Goal: Task Accomplishment & Management: Manage account settings

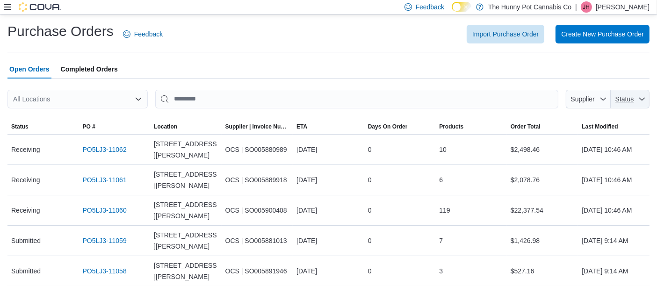
click at [636, 106] on span "Status" at bounding box center [630, 99] width 31 height 19
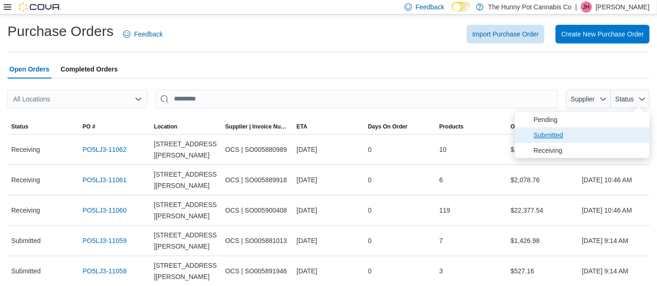
click at [606, 141] on span "Submitted" at bounding box center [582, 135] width 135 height 15
type input "**********"
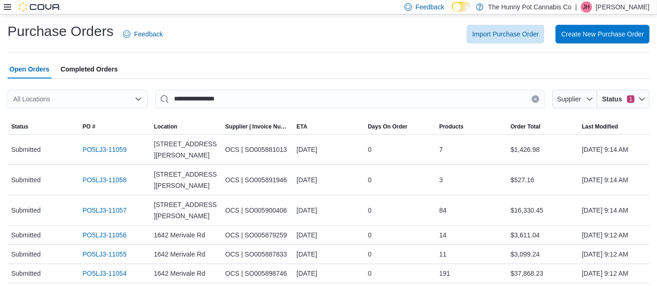
click at [353, 52] on hr at bounding box center [328, 52] width 642 height 0
click at [523, 62] on div "Open Orders Completed Orders" at bounding box center [328, 69] width 642 height 19
click at [116, 148] on link "PO5LJ3-11059" at bounding box center [105, 149] width 44 height 11
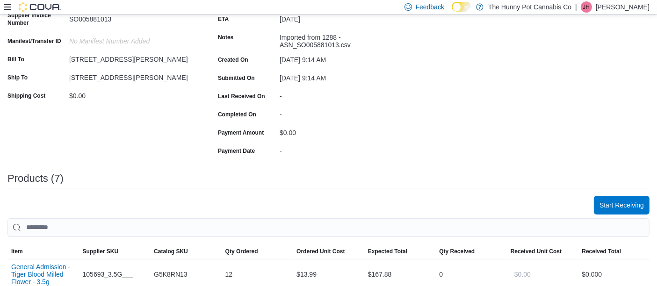
scroll to position [130, 0]
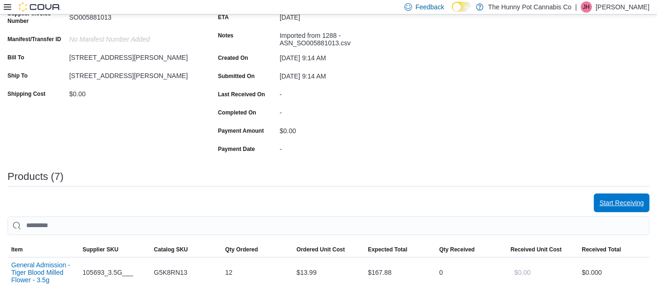
click at [632, 197] on span "Start Receiving" at bounding box center [622, 203] width 44 height 19
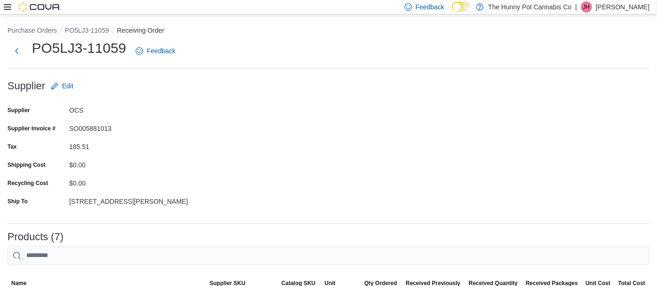
scroll to position [286, 0]
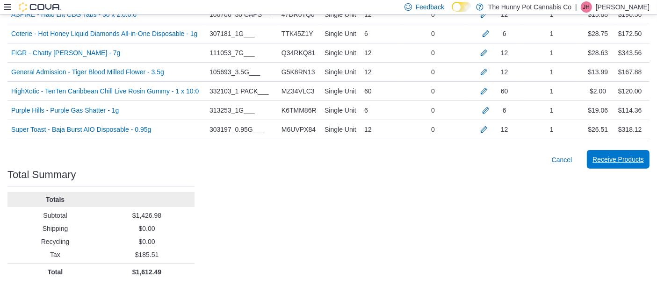
click at [618, 158] on span "Receive Products" at bounding box center [618, 159] width 51 height 9
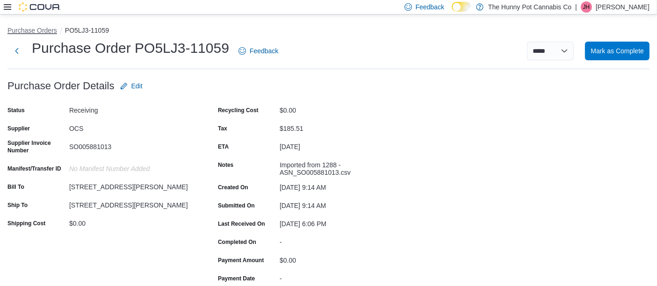
click at [47, 30] on button "Purchase Orders" at bounding box center [32, 30] width 50 height 7
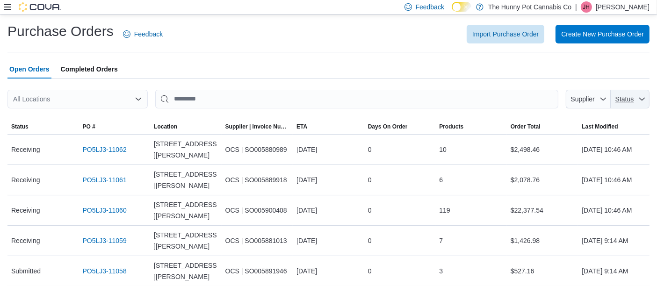
click at [646, 104] on span "Status" at bounding box center [630, 99] width 31 height 19
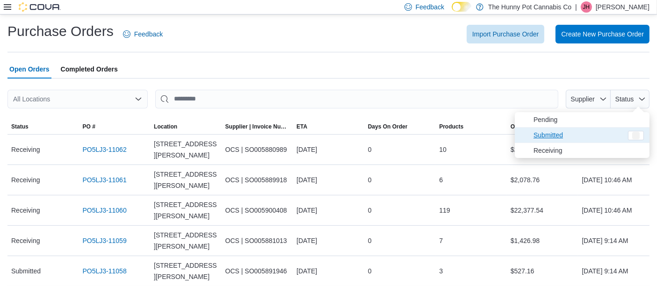
click at [592, 136] on span "Submitted" at bounding box center [578, 135] width 89 height 11
type input "**********"
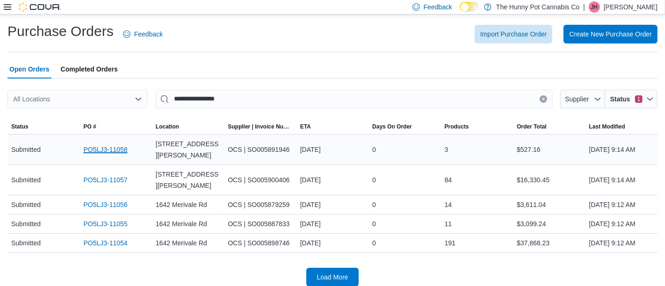
click at [114, 145] on link "PO5LJ3-11058" at bounding box center [105, 149] width 44 height 11
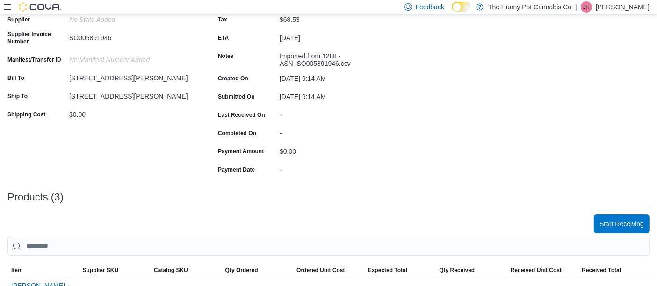
scroll to position [178, 0]
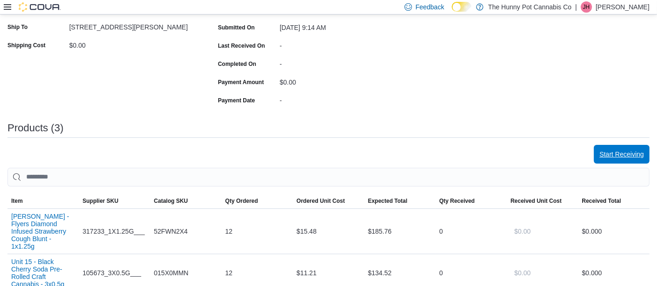
click at [607, 147] on button "Start Receiving" at bounding box center [622, 154] width 56 height 19
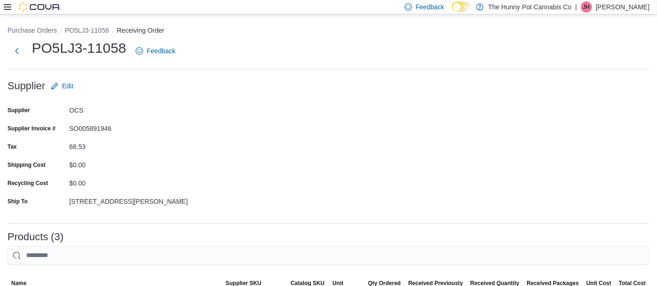
scroll to position [244, 0]
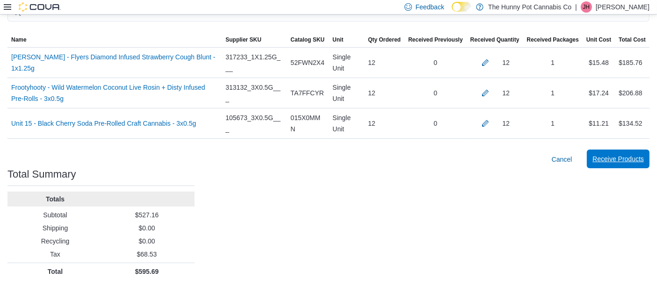
click at [612, 164] on span "Receive Products" at bounding box center [618, 159] width 51 height 19
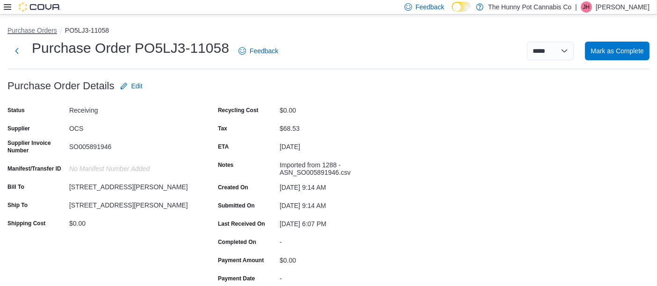
click at [34, 31] on button "Purchase Orders" at bounding box center [32, 30] width 50 height 7
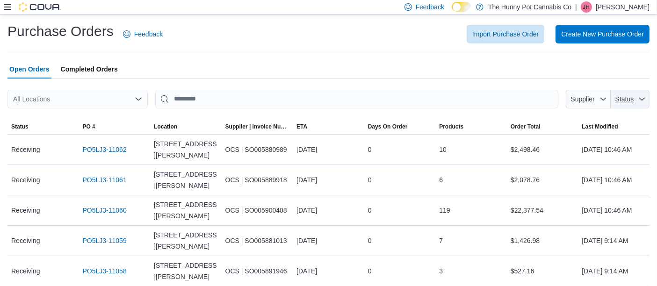
click at [635, 102] on span "Status" at bounding box center [625, 98] width 20 height 9
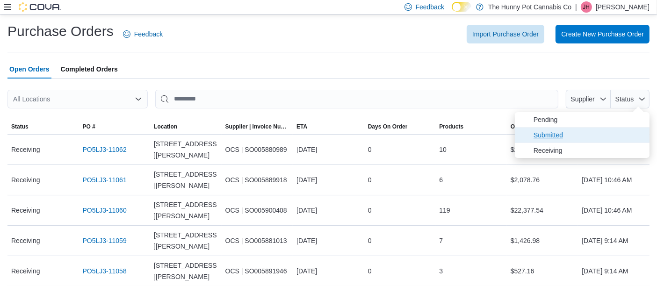
click at [600, 131] on span "Submitted" at bounding box center [589, 135] width 110 height 11
type input "**********"
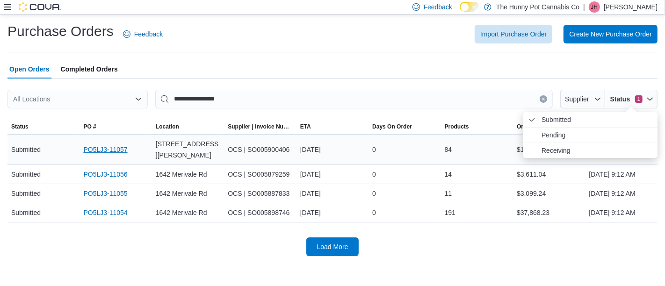
click at [109, 144] on link "PO5LJ3-11057" at bounding box center [105, 149] width 44 height 11
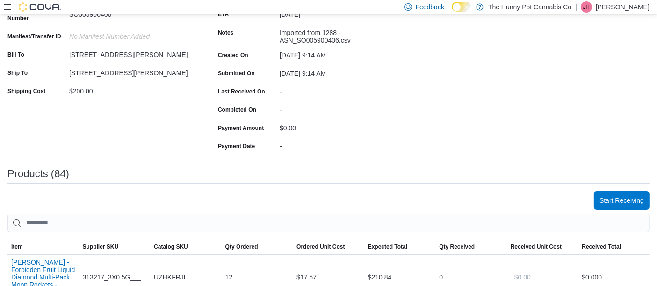
scroll to position [133, 0]
click at [623, 193] on span "Start Receiving" at bounding box center [622, 200] width 44 height 19
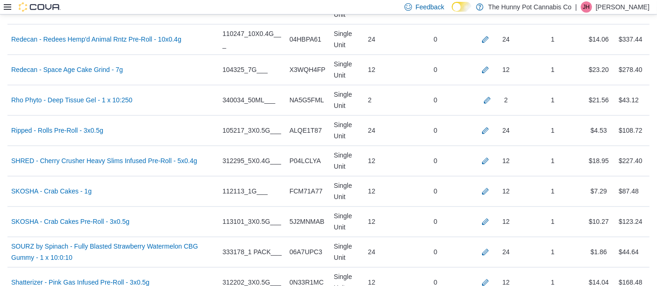
scroll to position [2697, 0]
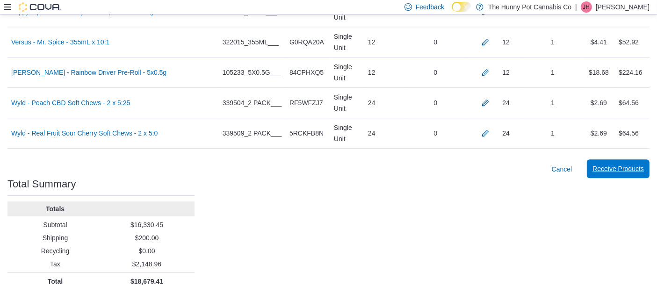
click at [623, 164] on span "Receive Products" at bounding box center [618, 168] width 51 height 9
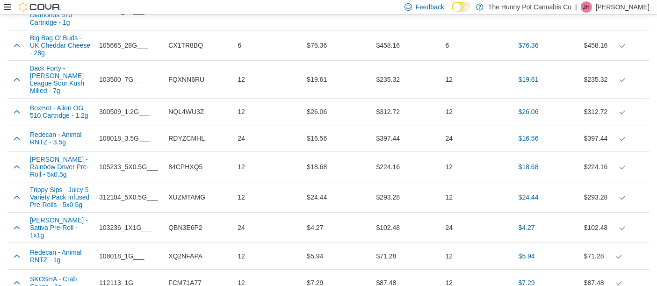
scroll to position [2843, 0]
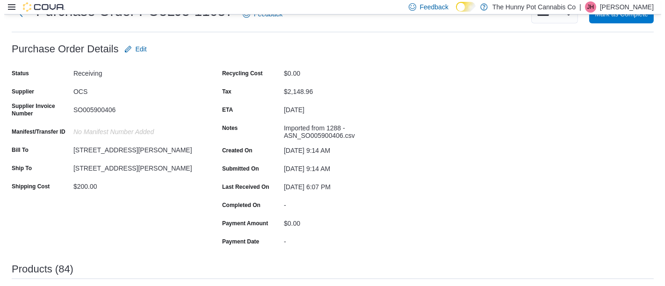
scroll to position [0, 0]
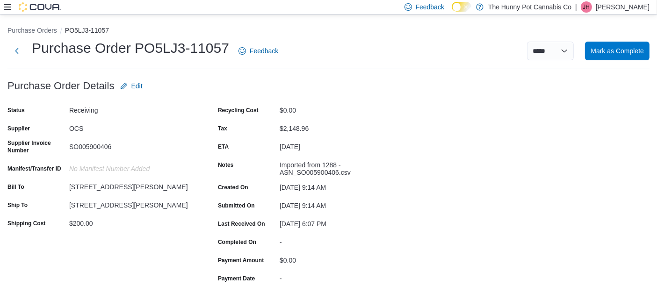
click at [19, 35] on ol "Purchase Orders PO5LJ3-11057" at bounding box center [328, 31] width 642 height 11
drag, startPoint x: 19, startPoint y: 35, endPoint x: 36, endPoint y: 34, distance: 16.9
click at [36, 34] on ol "Purchase Orders PO5LJ3-11057" at bounding box center [328, 31] width 642 height 11
click at [33, 32] on button "Purchase Orders" at bounding box center [32, 30] width 50 height 7
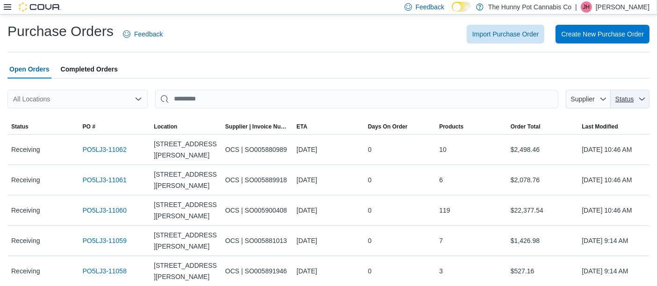
click at [646, 106] on span "Status" at bounding box center [630, 99] width 31 height 19
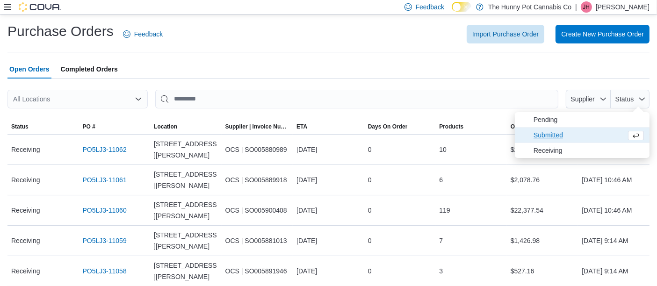
click at [598, 129] on span "Submitted" at bounding box center [582, 135] width 135 height 15
type input "**********"
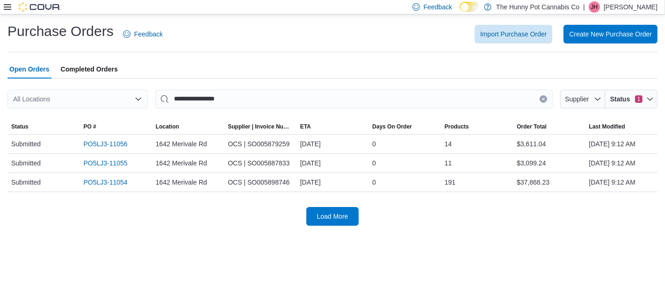
click at [428, 46] on div "Purchase Orders Feedback Import Purchase Order Create New Purchase Order" at bounding box center [332, 37] width 650 height 30
click at [589, 240] on div "**********" at bounding box center [332, 151] width 665 height 272
